Goal: Task Accomplishment & Management: Use online tool/utility

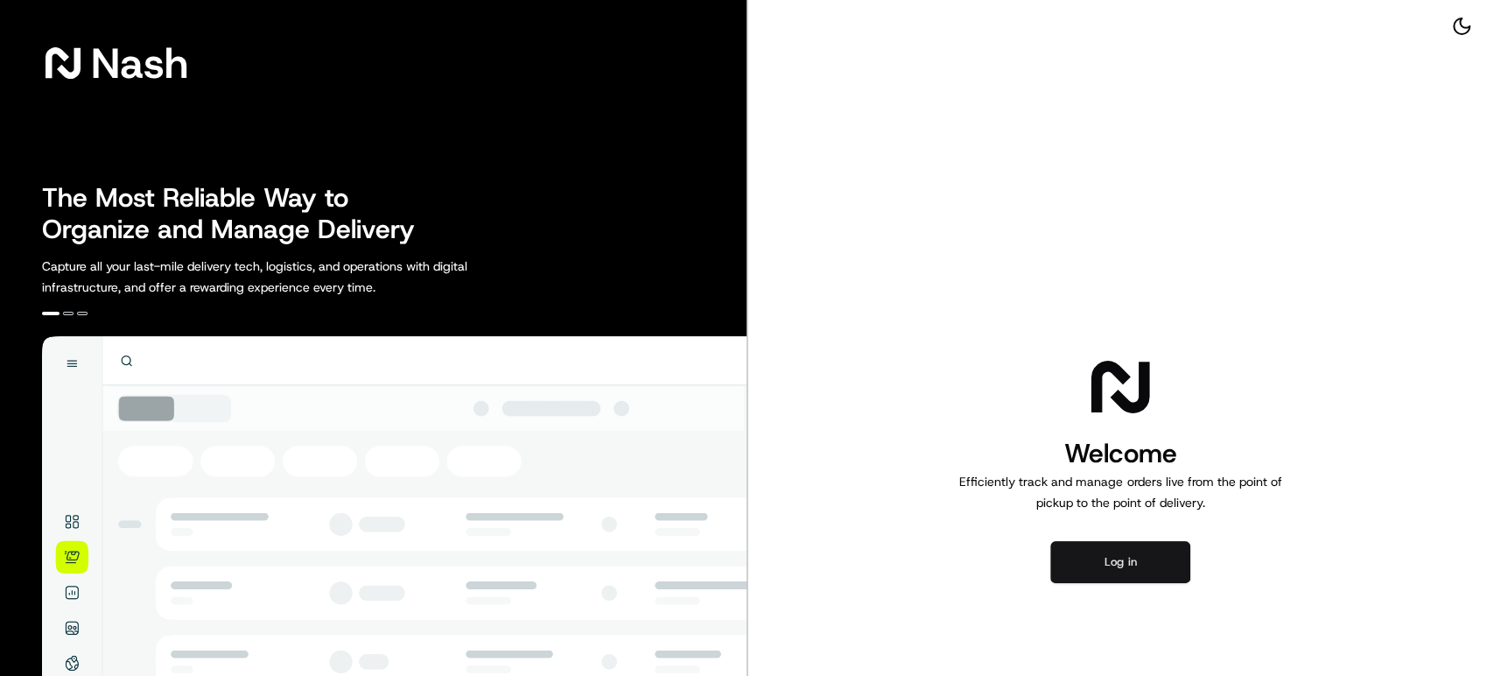
click at [1066, 565] on button "Log in" at bounding box center [1120, 562] width 140 height 42
click at [1118, 559] on button "Log in" at bounding box center [1120, 562] width 140 height 42
